Goal: Task Accomplishment & Management: Use online tool/utility

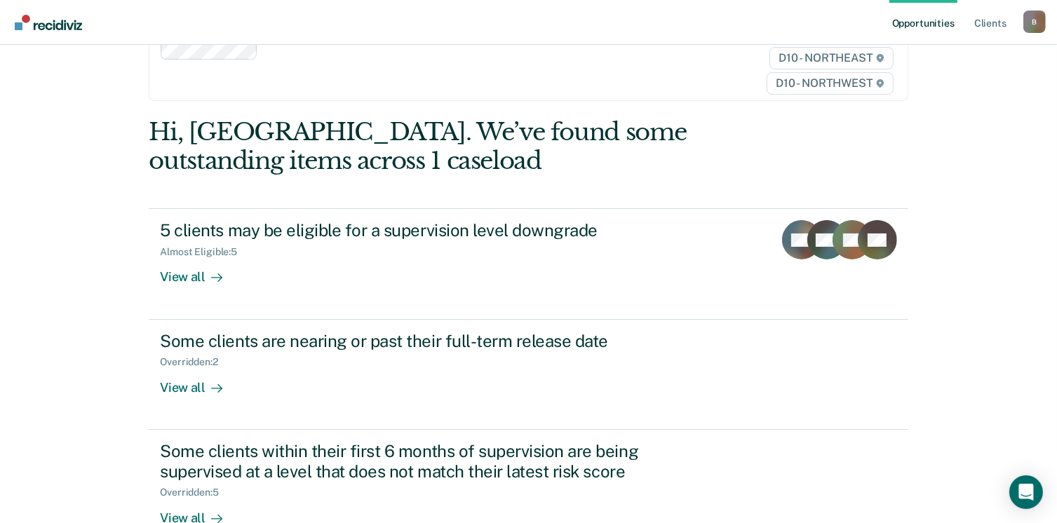
scroll to position [105, 0]
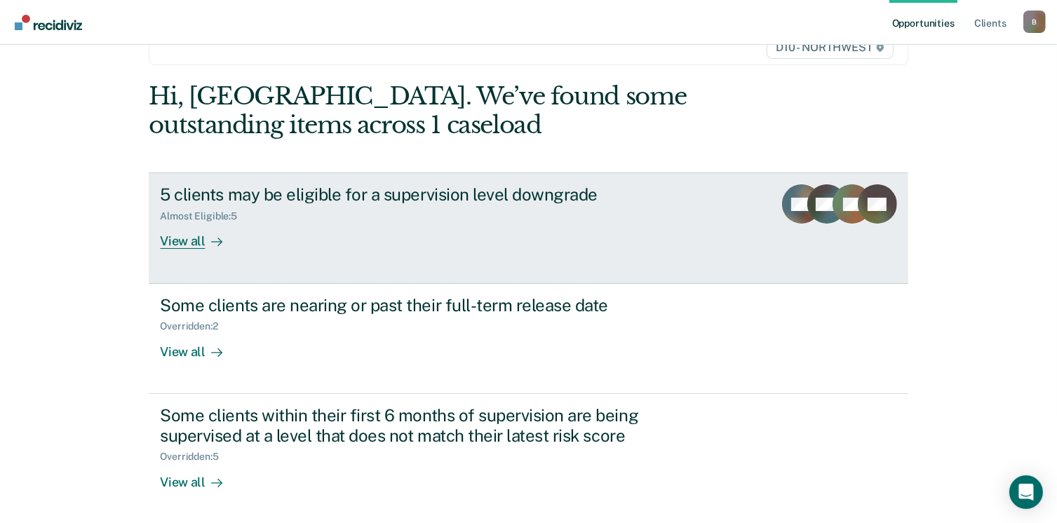
click at [186, 236] on div "View all" at bounding box center [199, 235] width 79 height 27
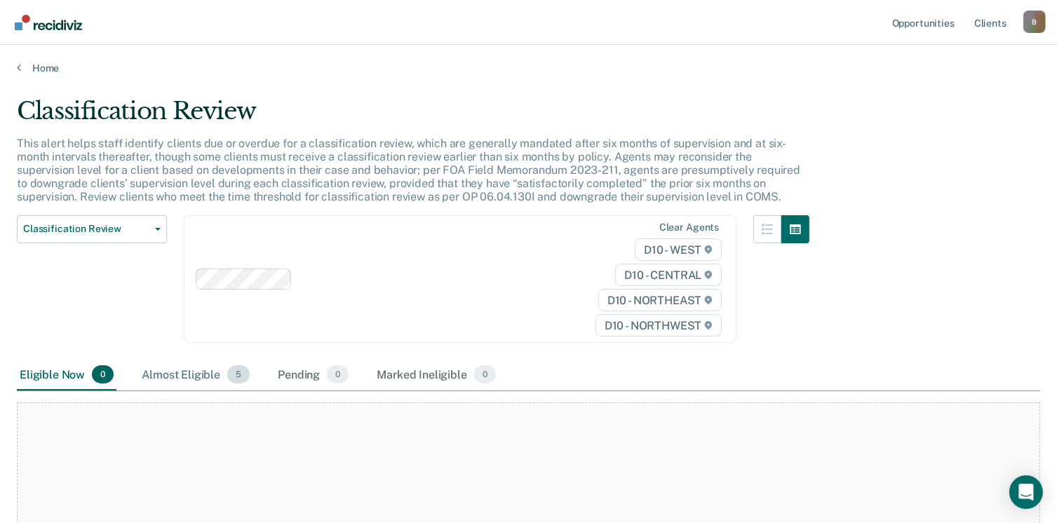
click at [198, 367] on div "Almost Eligible 5" at bounding box center [196, 375] width 114 height 31
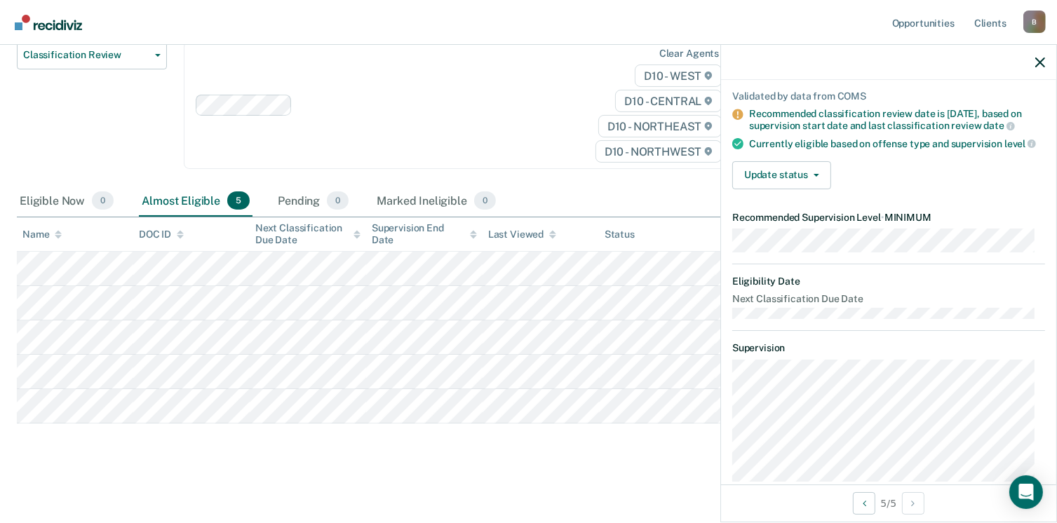
scroll to position [95, 0]
click at [1039, 166] on div "Validated by data from COMS Recommended classification review date is [DATE], b…" at bounding box center [888, 136] width 335 height 133
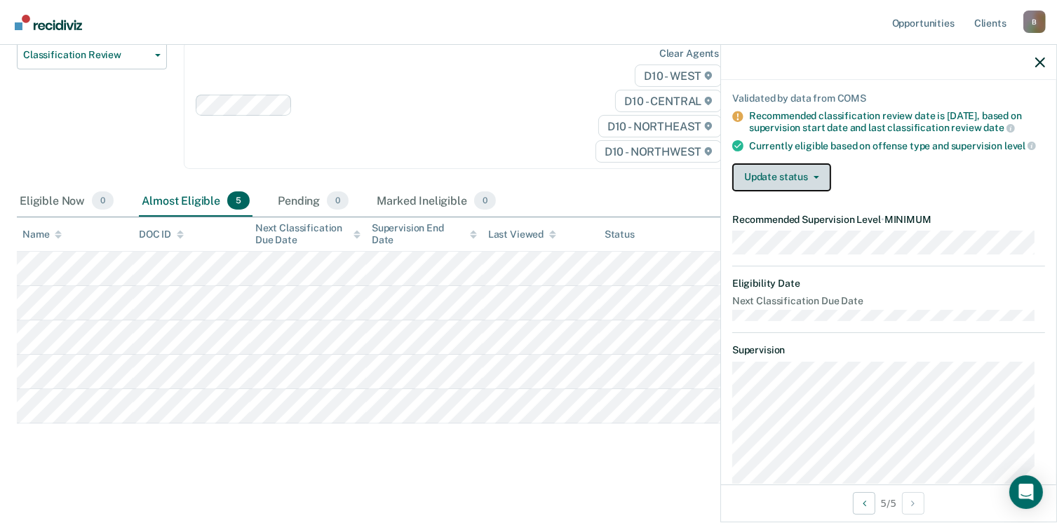
click at [809, 179] on span "button" at bounding box center [813, 177] width 11 height 3
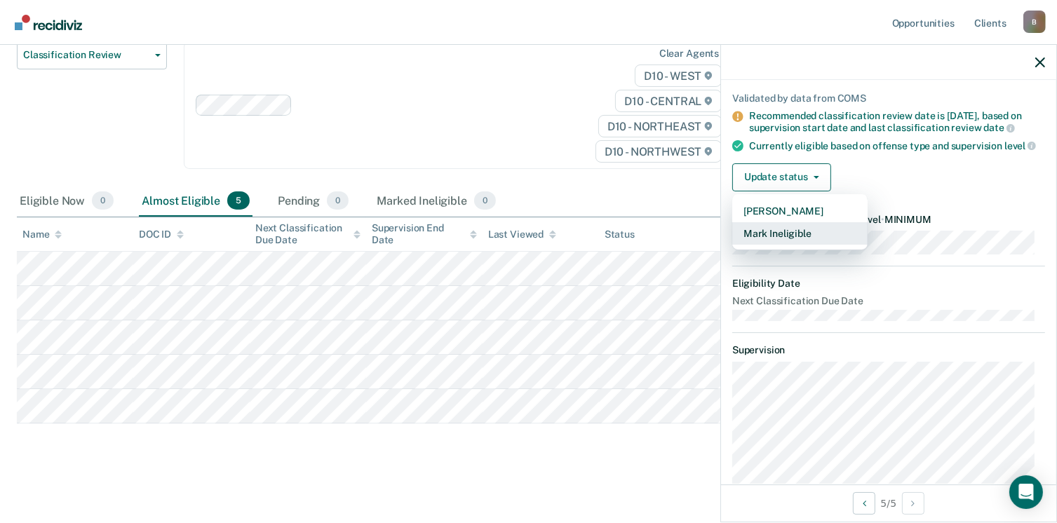
click at [784, 242] on button "Mark Ineligible" at bounding box center [799, 233] width 135 height 22
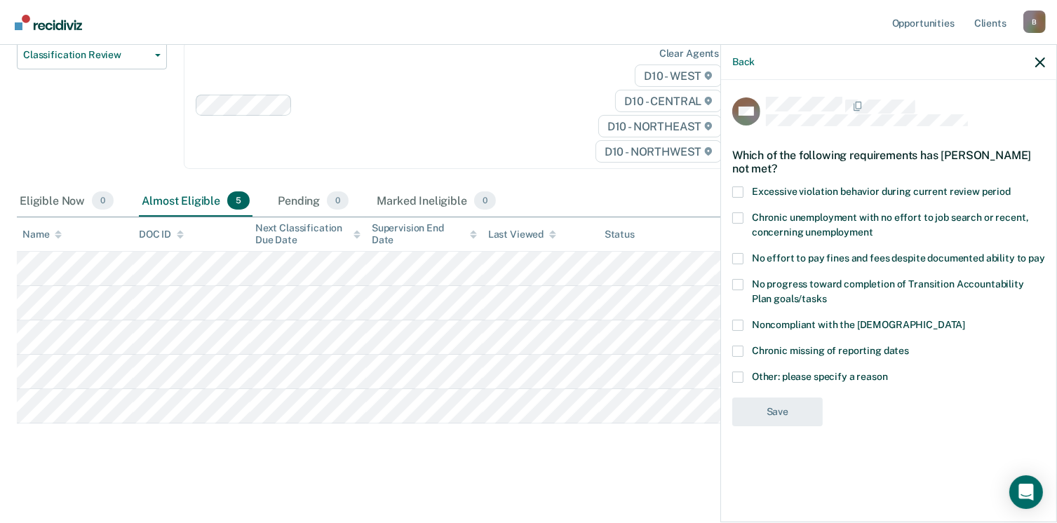
click at [736, 375] on span at bounding box center [737, 377] width 11 height 11
click at [888, 372] on input "Other: please specify a reason" at bounding box center [888, 372] width 0 height 0
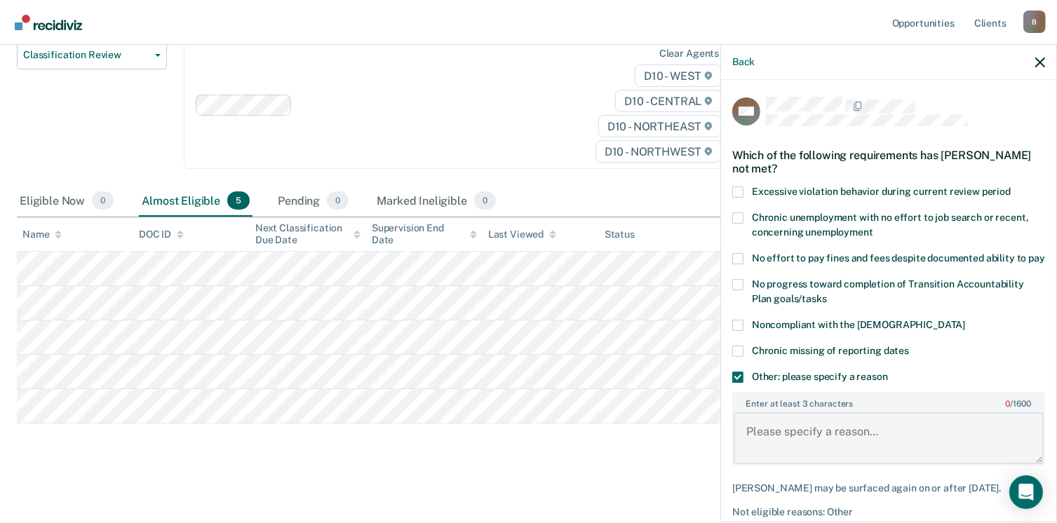
click at [762, 438] on textarea "Enter at least 3 characters 0 / 1600" at bounding box center [889, 438] width 310 height 52
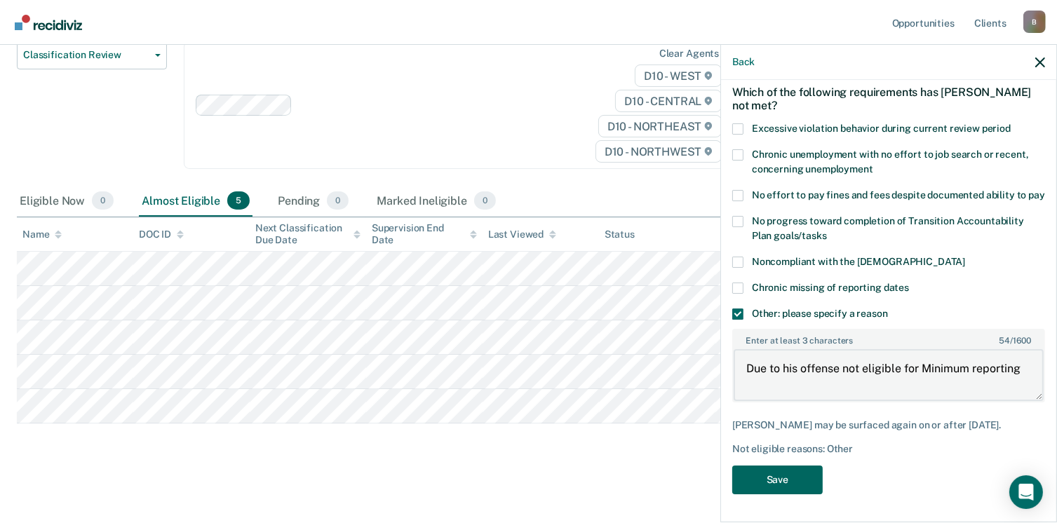
type textarea "Due to his offense not eligible for Minimum reporting"
click at [792, 476] on button "Save" at bounding box center [777, 480] width 90 height 29
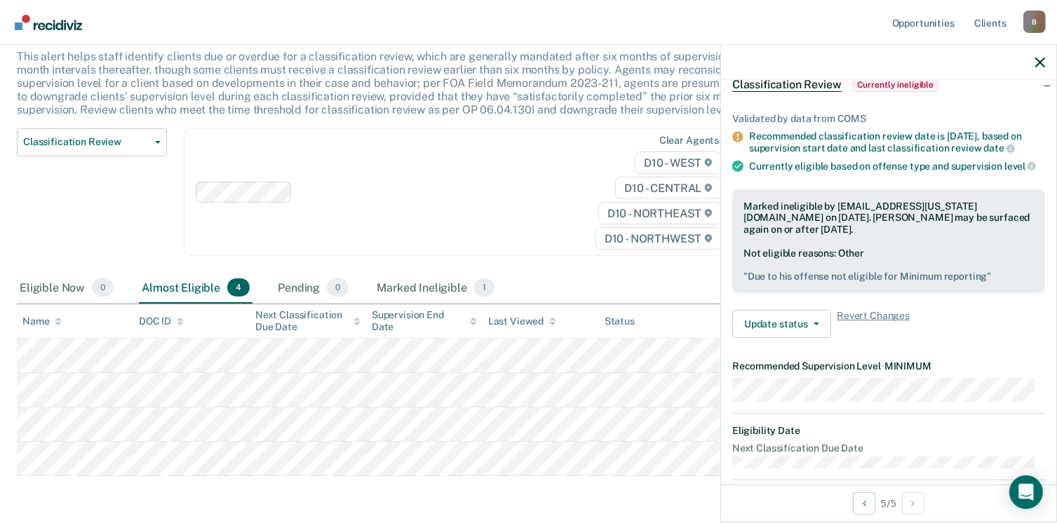
scroll to position [0, 0]
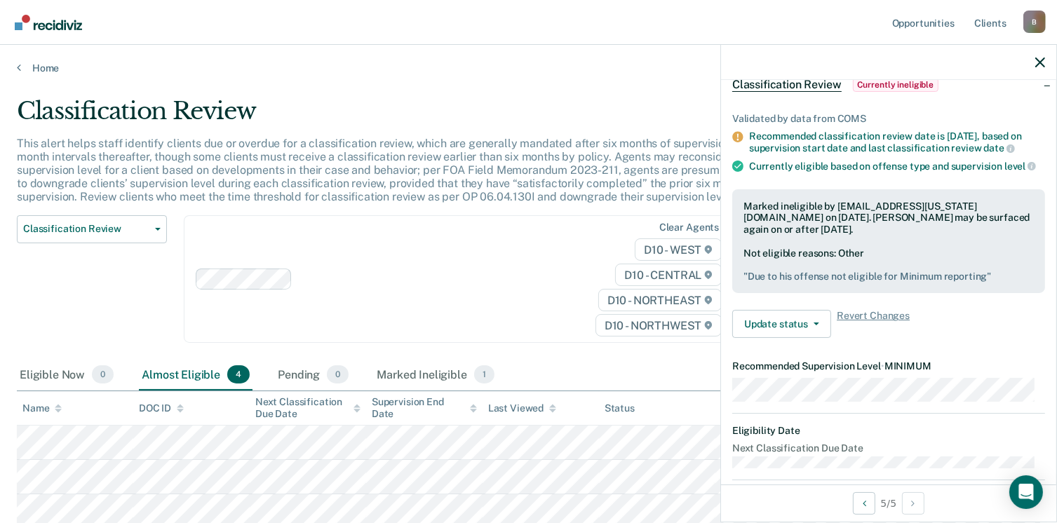
click at [34, 60] on div "Home" at bounding box center [528, 59] width 1057 height 29
click at [32, 76] on main "Classification Review This alert helps staff identify clients due or overdue fo…" at bounding box center [528, 367] width 1057 height 586
click at [20, 67] on icon at bounding box center [19, 67] width 4 height 11
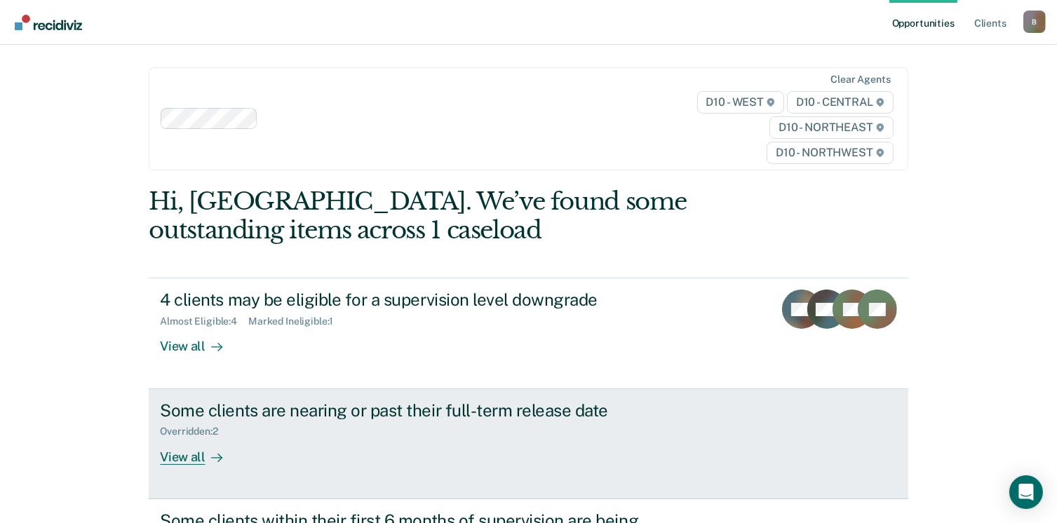
click at [195, 457] on div "View all" at bounding box center [199, 451] width 79 height 27
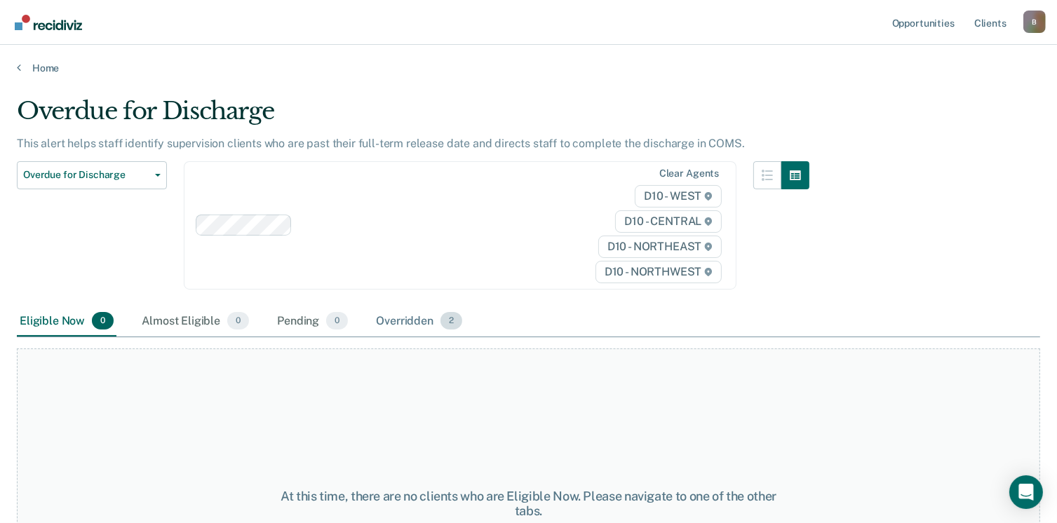
click at [427, 316] on div "Overridden 2" at bounding box center [419, 321] width 92 height 31
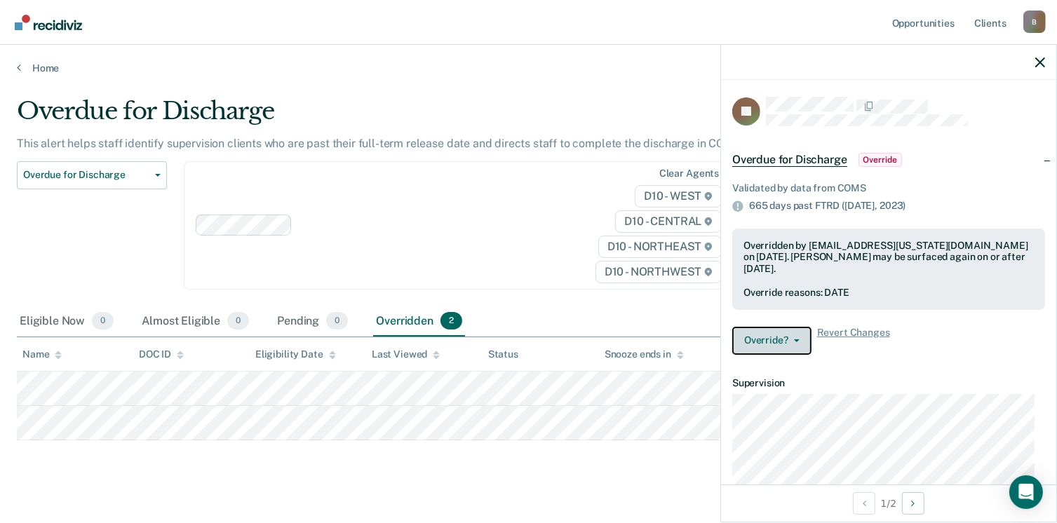
click at [793, 335] on button "Override?" at bounding box center [771, 341] width 79 height 28
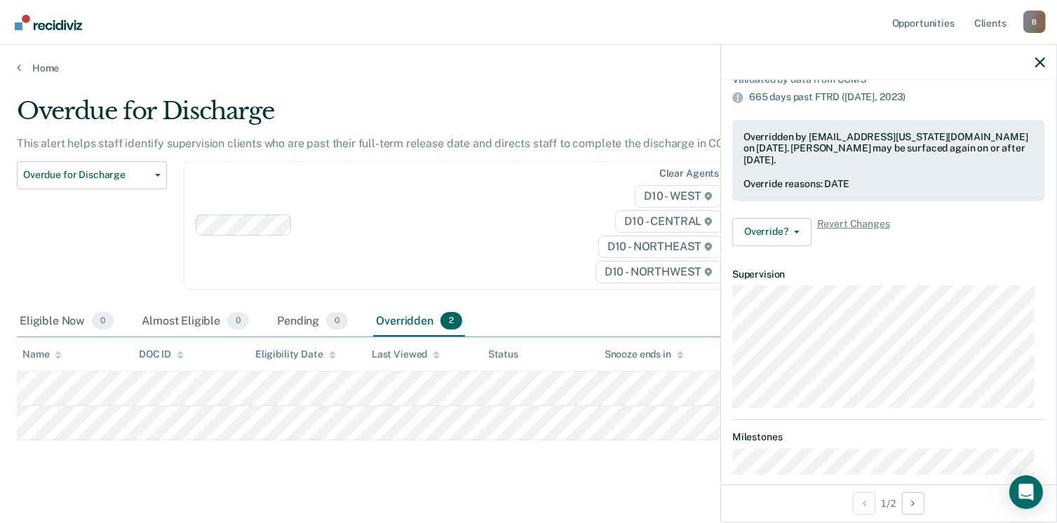
scroll to position [136, 0]
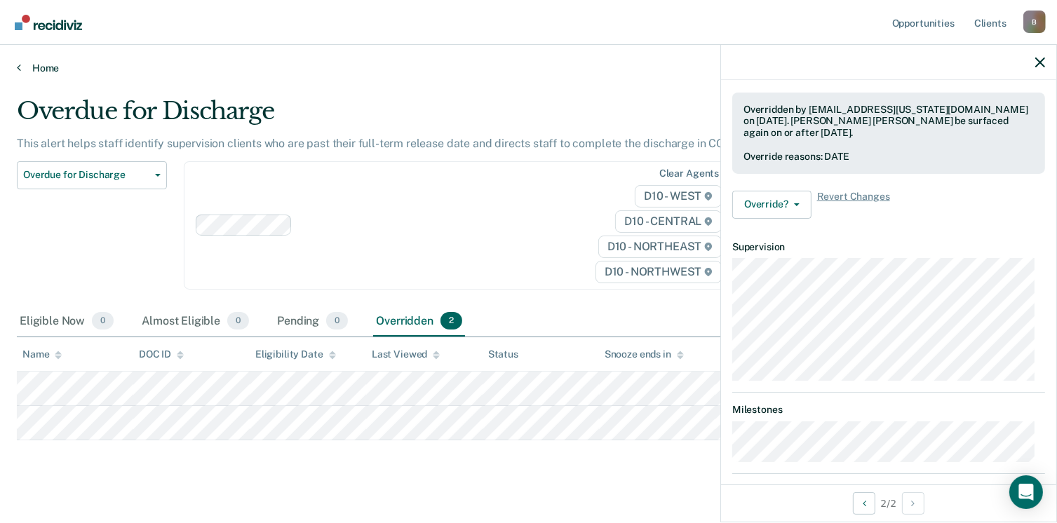
click at [41, 62] on link "Home" at bounding box center [528, 68] width 1023 height 13
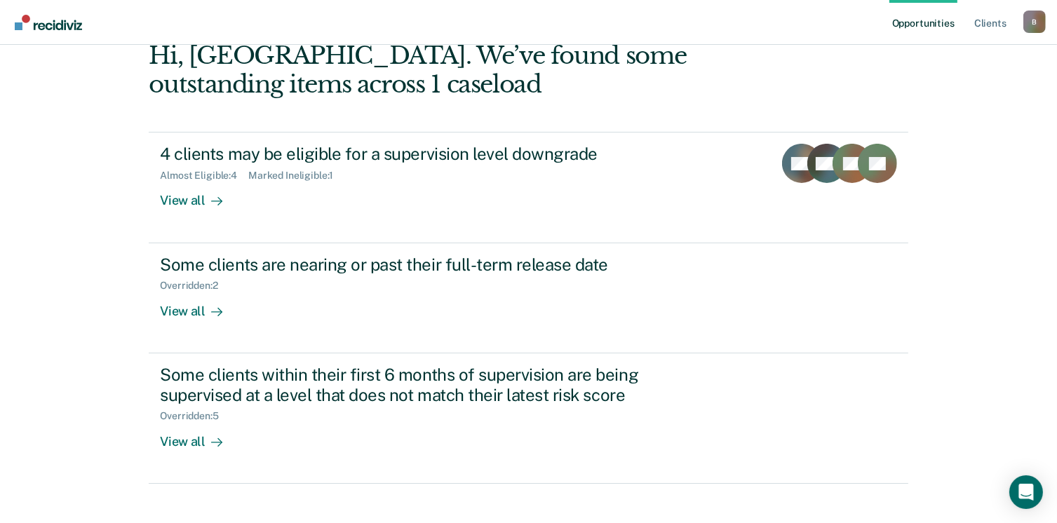
scroll to position [191, 0]
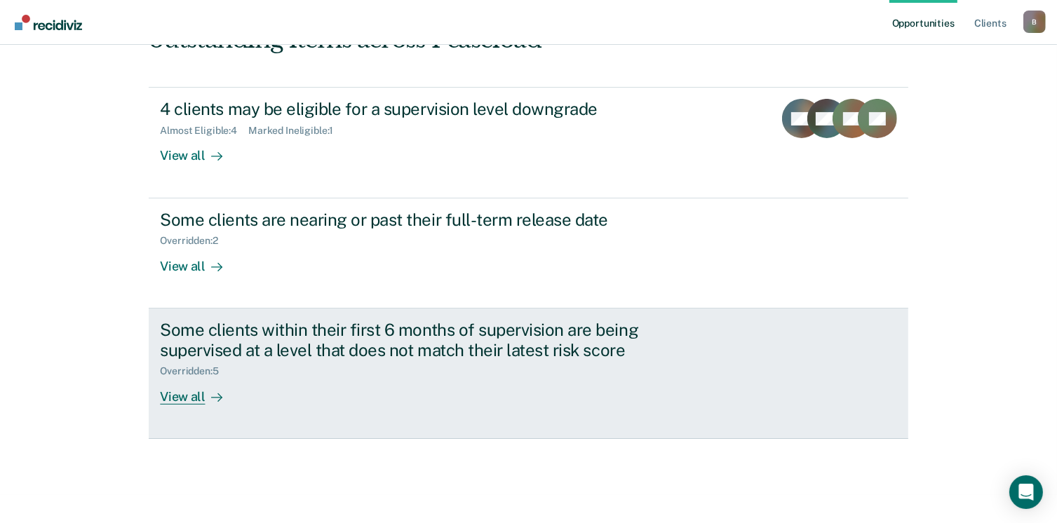
click at [211, 397] on icon at bounding box center [216, 397] width 11 height 11
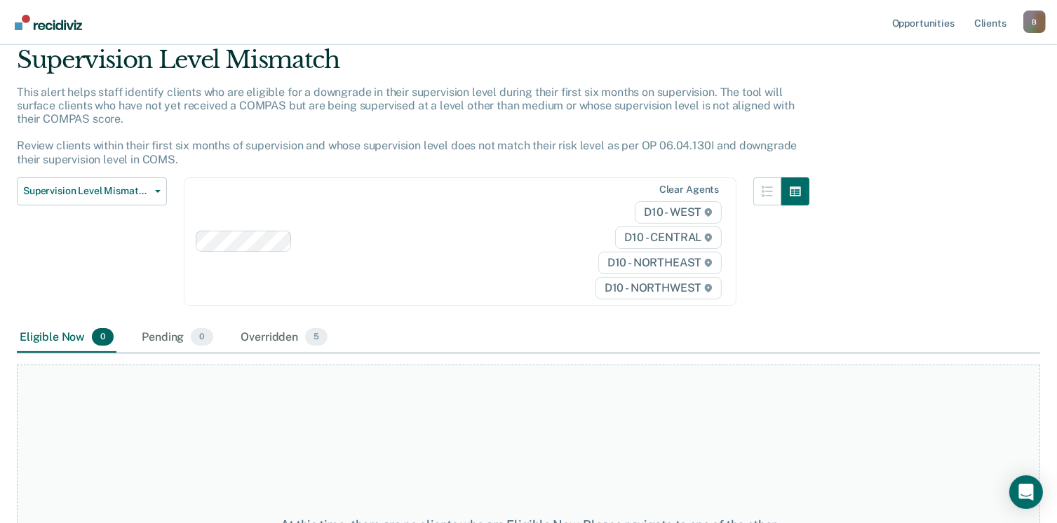
scroll to position [224, 0]
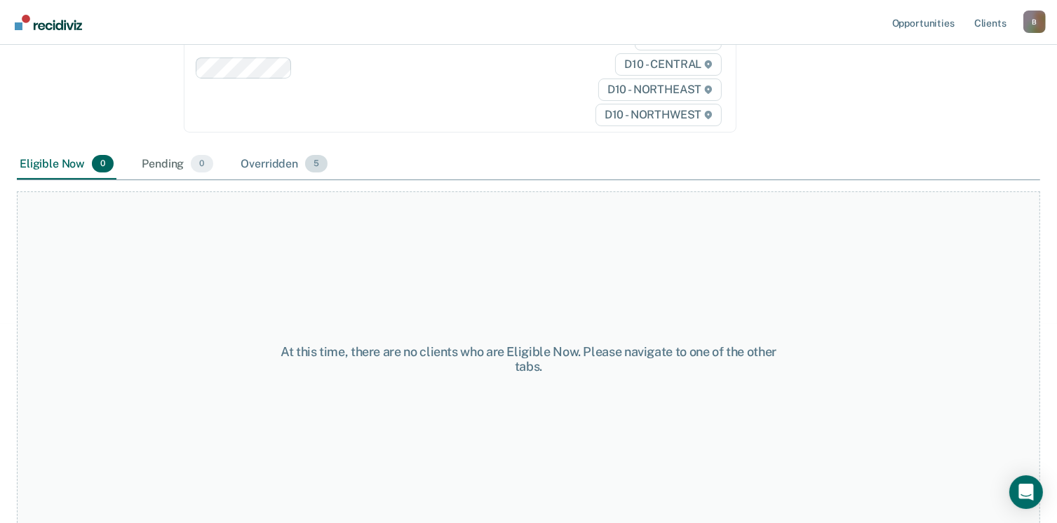
click at [295, 158] on div "Overridden 5" at bounding box center [284, 164] width 93 height 31
